Goal: Information Seeking & Learning: Learn about a topic

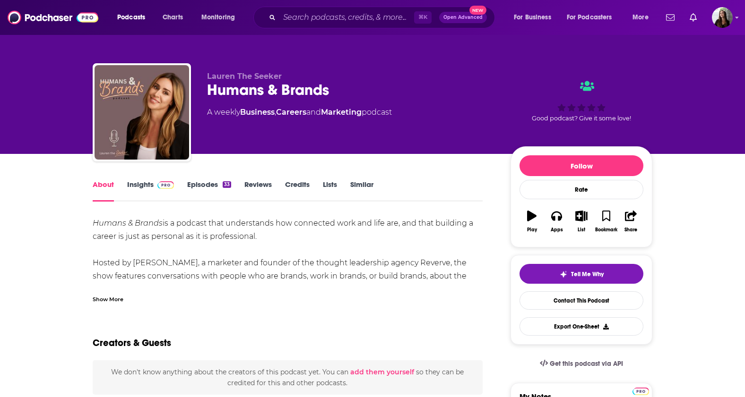
click at [144, 182] on link "Insights" at bounding box center [150, 191] width 47 height 22
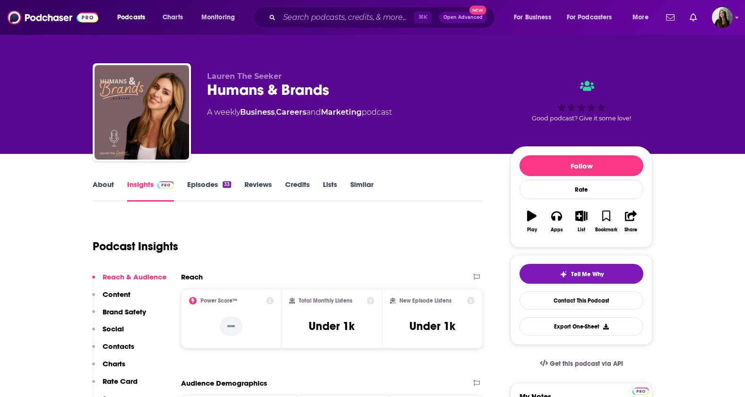
click at [103, 186] on link "About" at bounding box center [103, 191] width 21 height 22
